Goal: Transaction & Acquisition: Download file/media

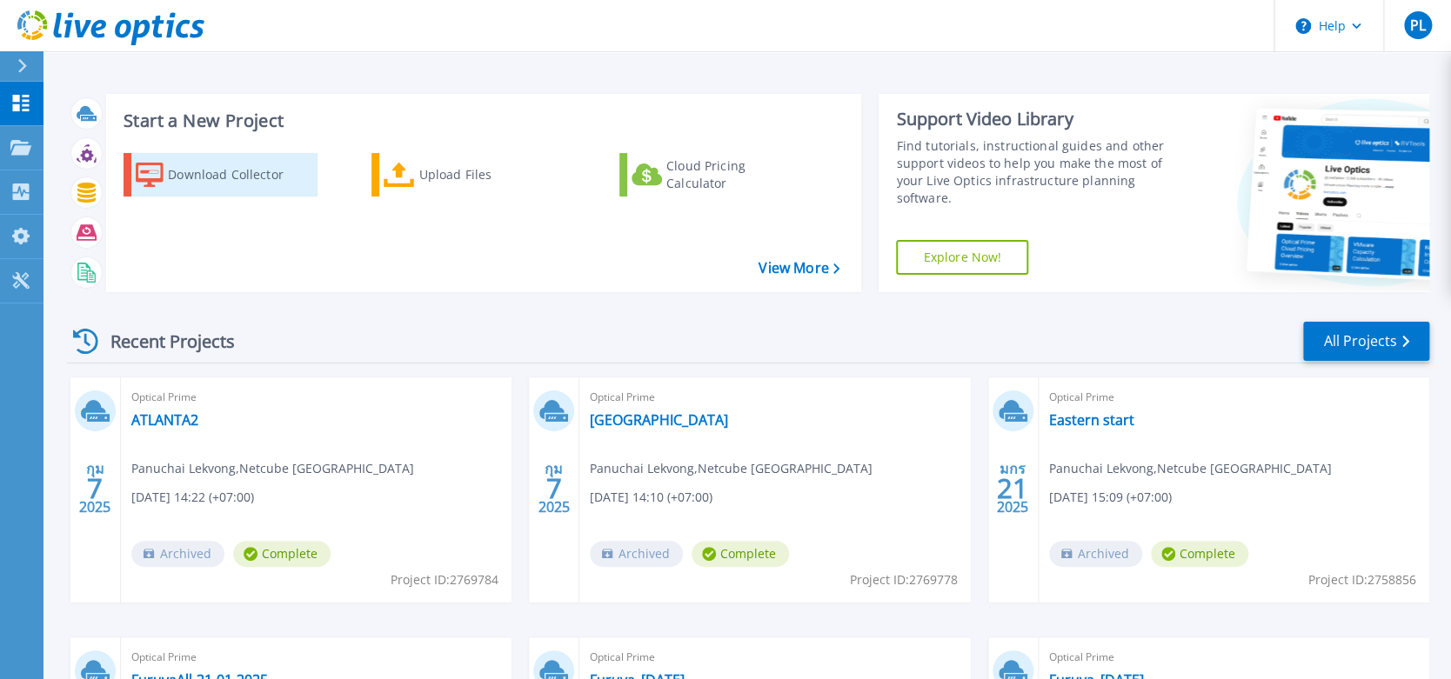
click at [246, 180] on div "Download Collector" at bounding box center [237, 174] width 139 height 35
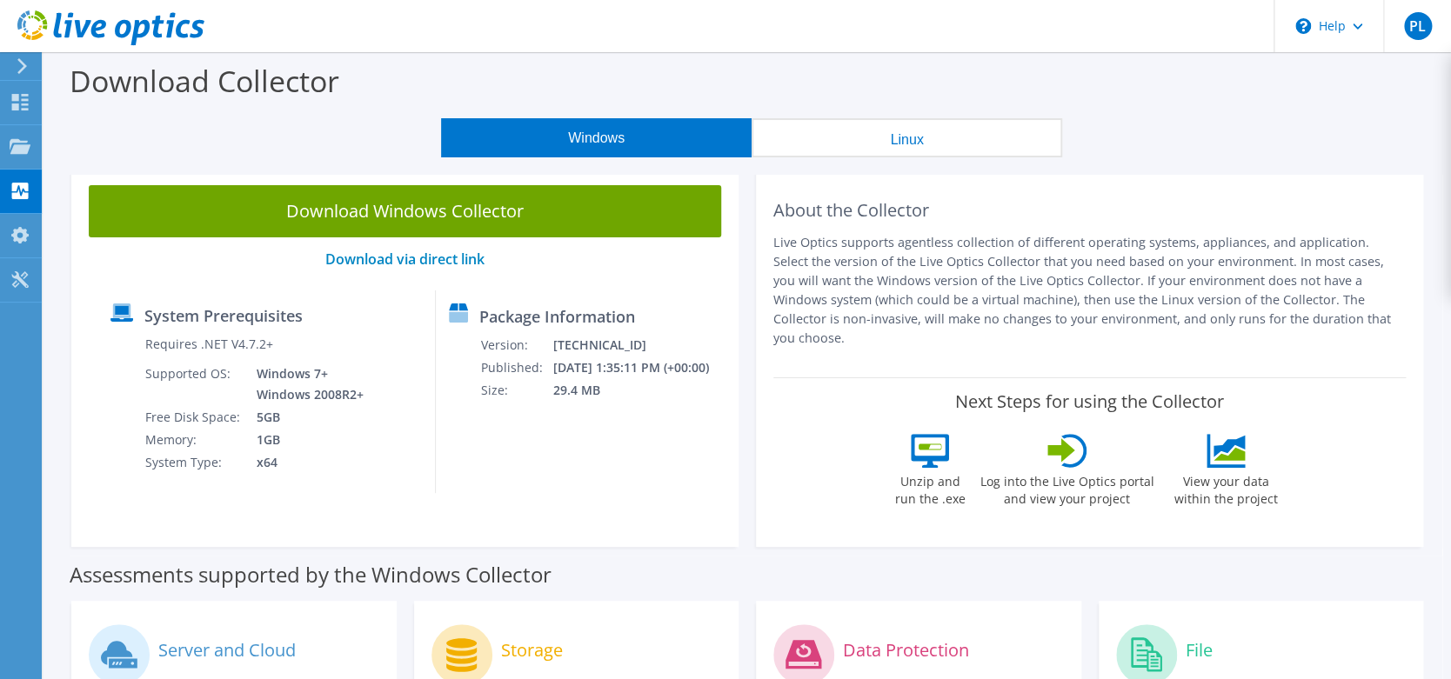
scroll to position [9, 0]
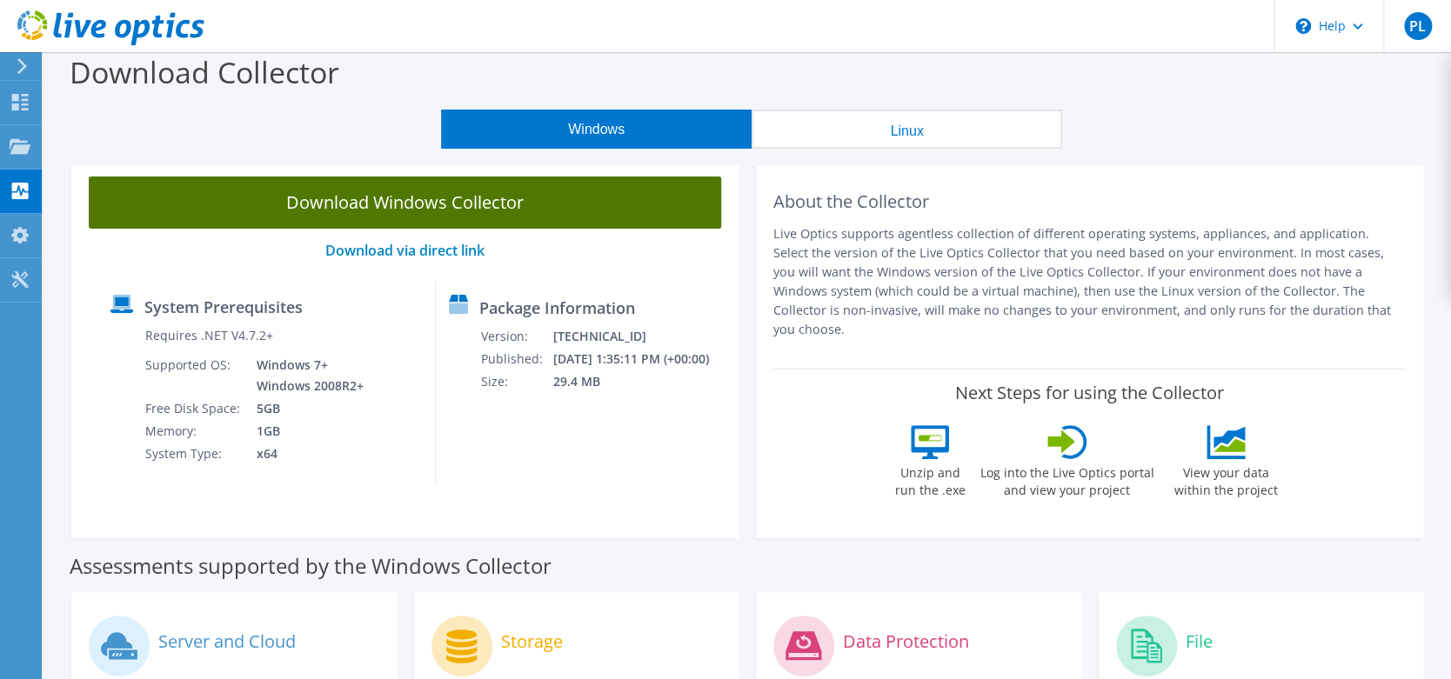
click at [509, 210] on link "Download Windows Collector" at bounding box center [405, 203] width 632 height 52
